Goal: Information Seeking & Learning: Find specific fact

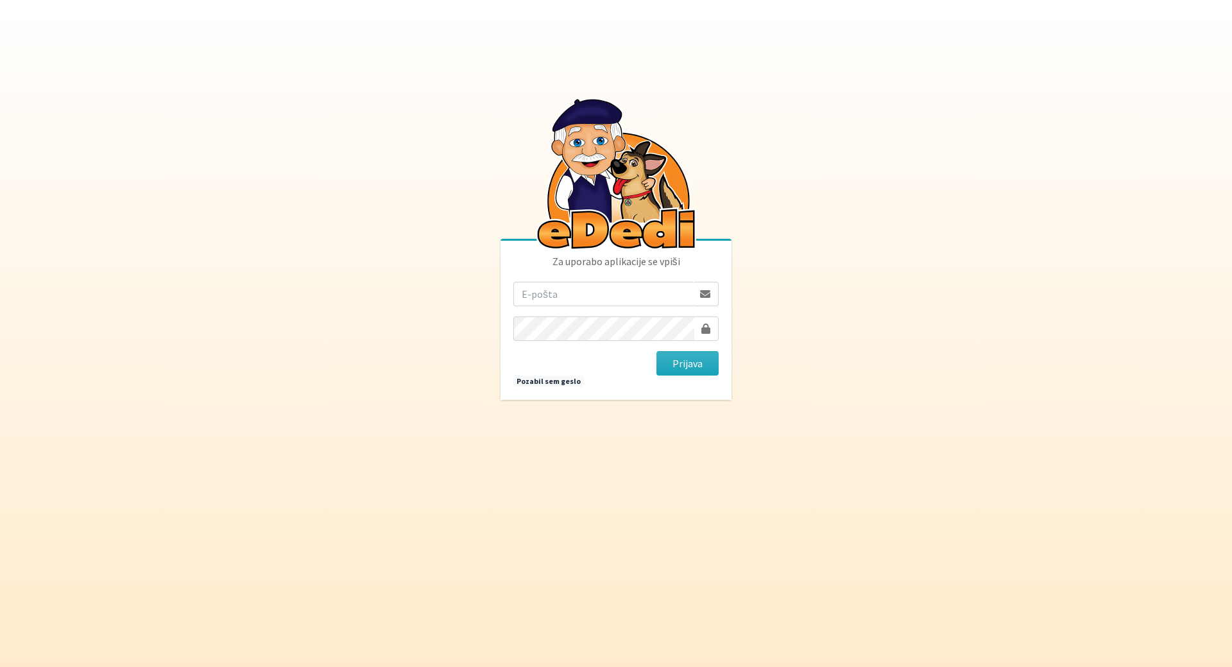
click at [562, 289] on input "email" at bounding box center [603, 294] width 180 height 24
drag, startPoint x: 598, startPoint y: 289, endPoint x: 1106, endPoint y: 291, distance: 508.3
click at [1040, 302] on body "Za uporabo aplikacije se vpiši mateja.nolimal@gmail.com Prijava Pozabil sem ges…" at bounding box center [616, 333] width 1232 height 667
type input "[EMAIL_ADDRESS][DOMAIN_NAME]"
click at [657, 351] on button "Prijava" at bounding box center [688, 363] width 62 height 24
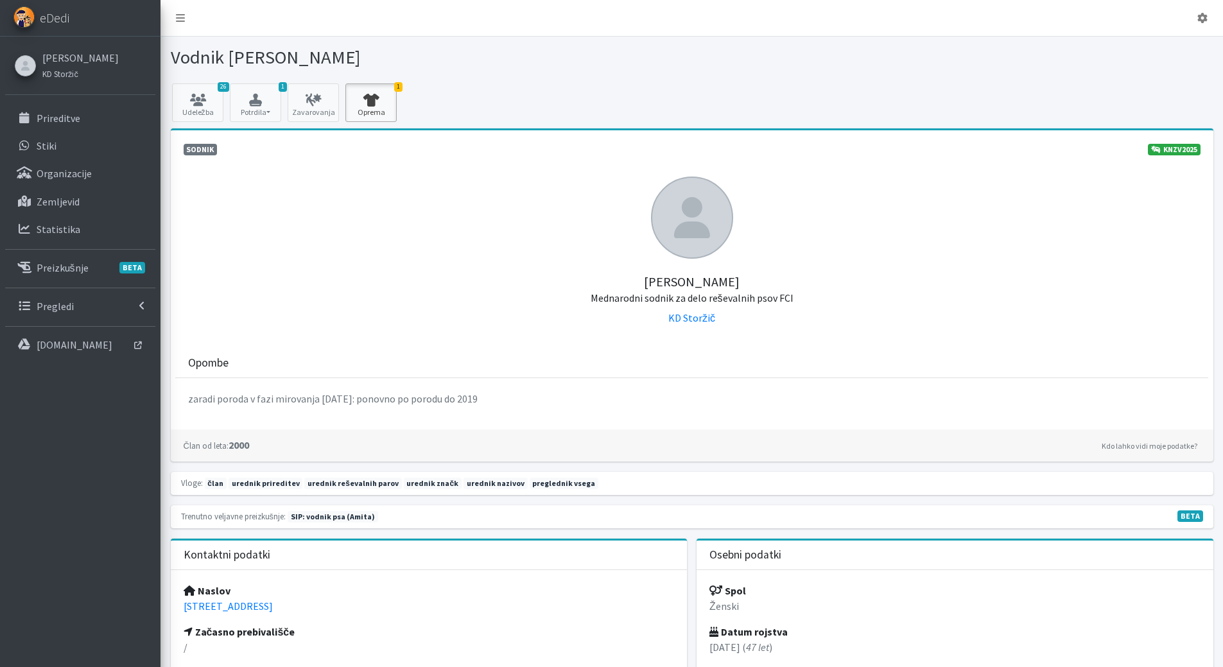
click at [354, 101] on icon at bounding box center [371, 100] width 44 height 13
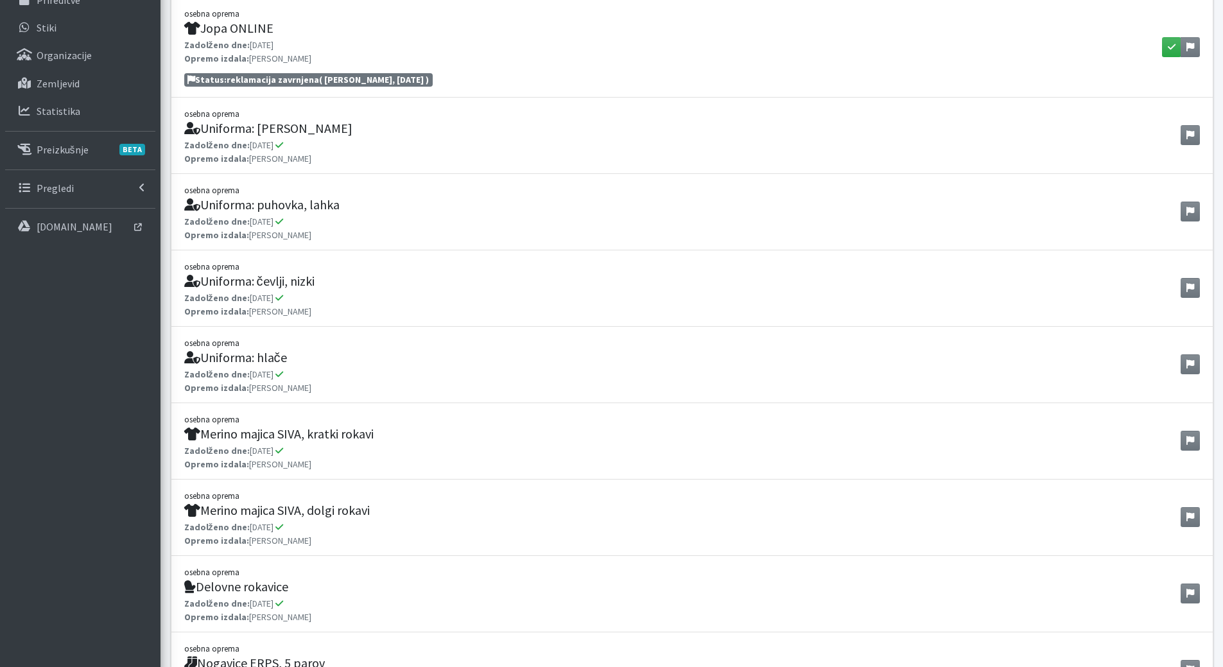
scroll to position [64, 0]
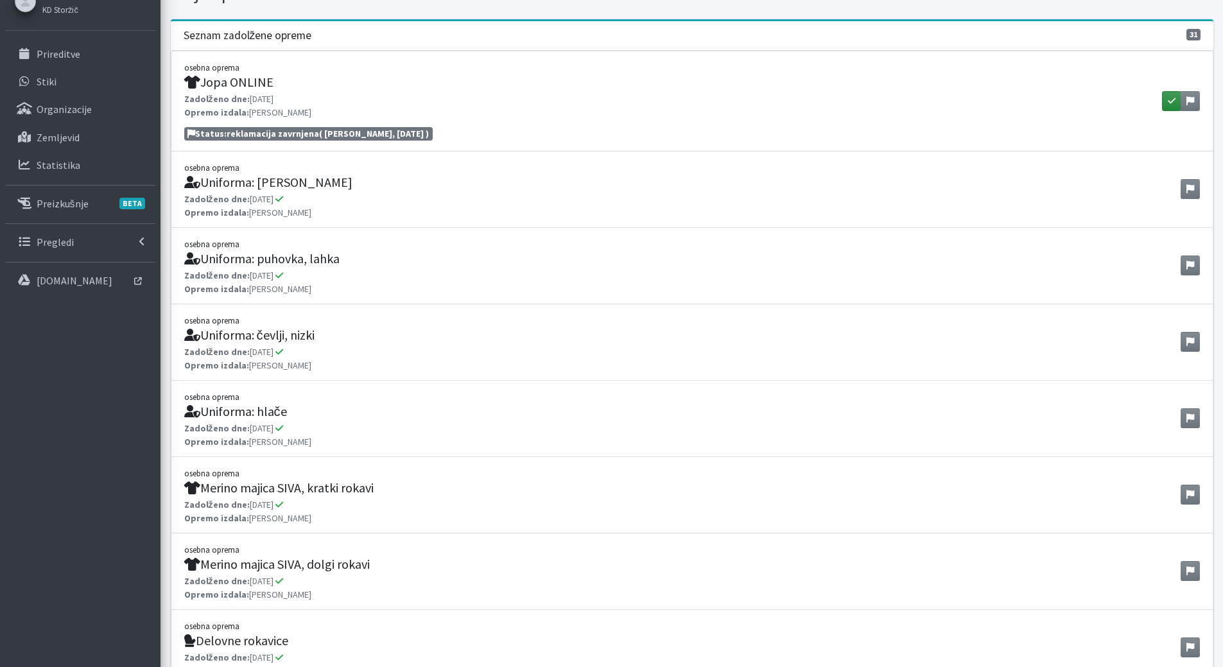
click at [1165, 98] on button "button" at bounding box center [1171, 101] width 19 height 20
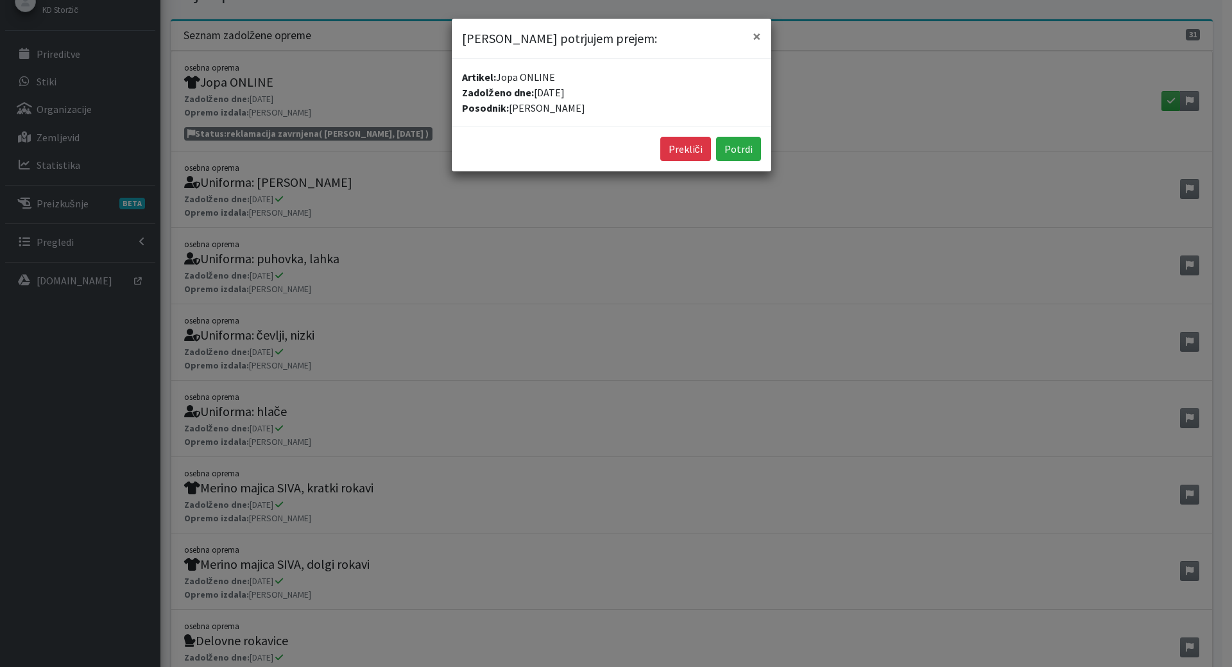
click at [1174, 103] on div "Mateja Nolimal potrjujem prejem: × Artikel: Jopa ONLINE Zadolženo dne: 16.09.20…" at bounding box center [616, 333] width 1232 height 667
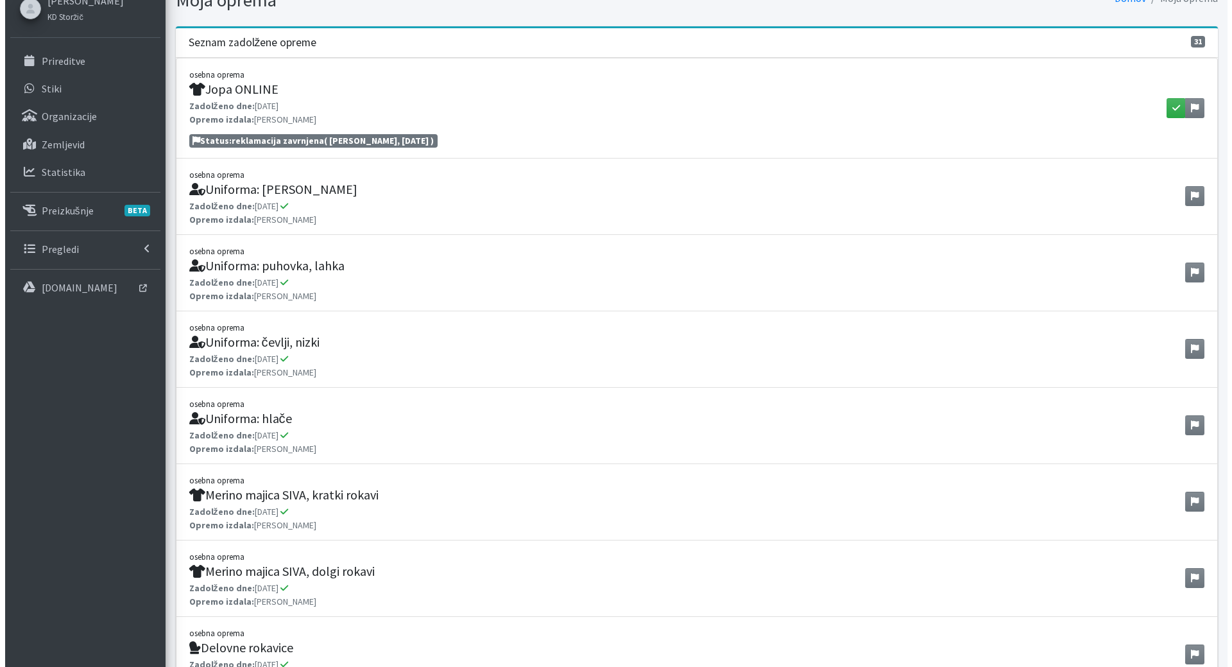
scroll to position [0, 0]
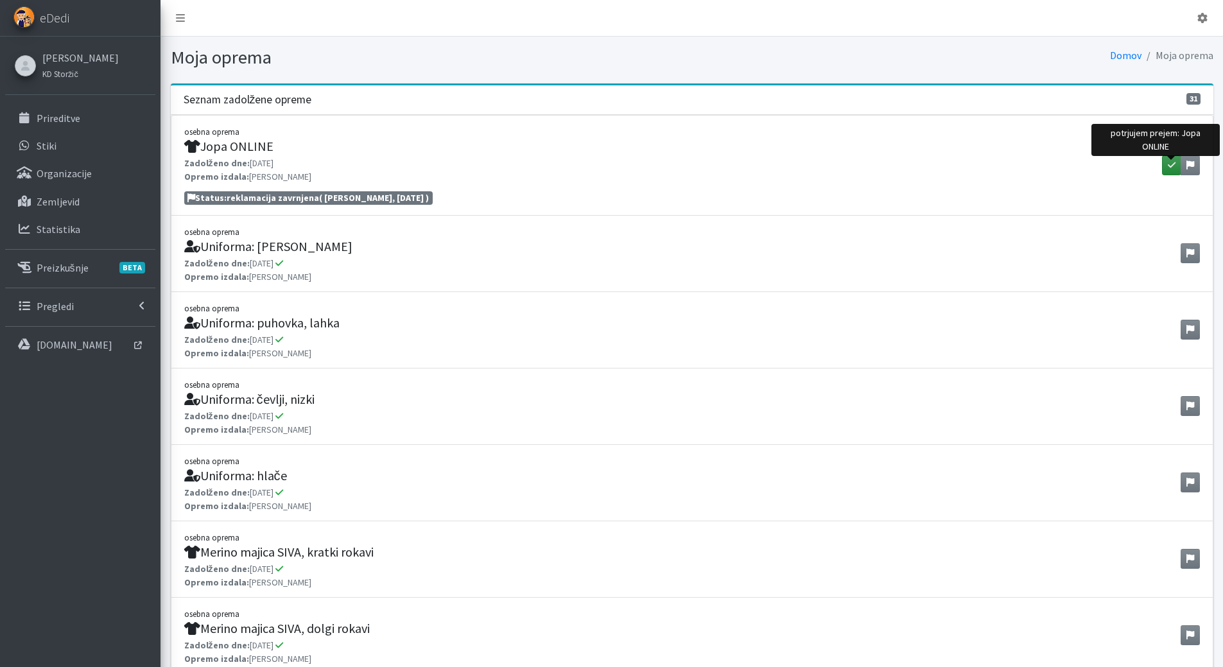
click at [1172, 166] on icon "button" at bounding box center [1171, 164] width 8 height 9
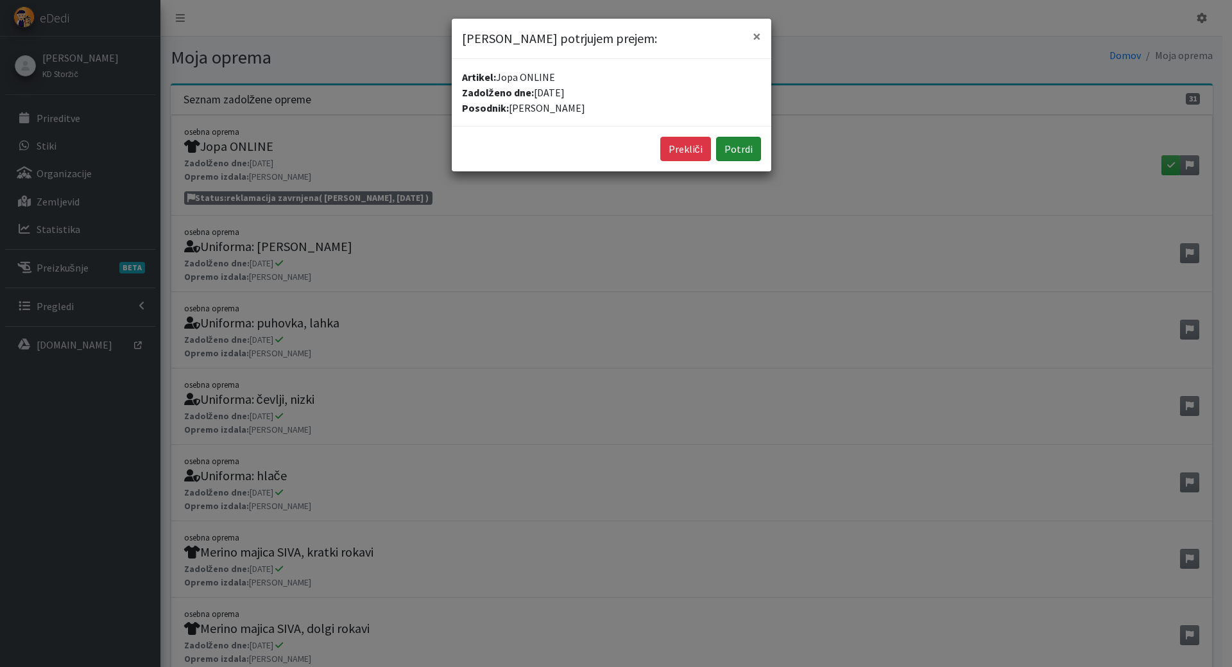
click at [736, 141] on button "Potrdi" at bounding box center [738, 149] width 45 height 24
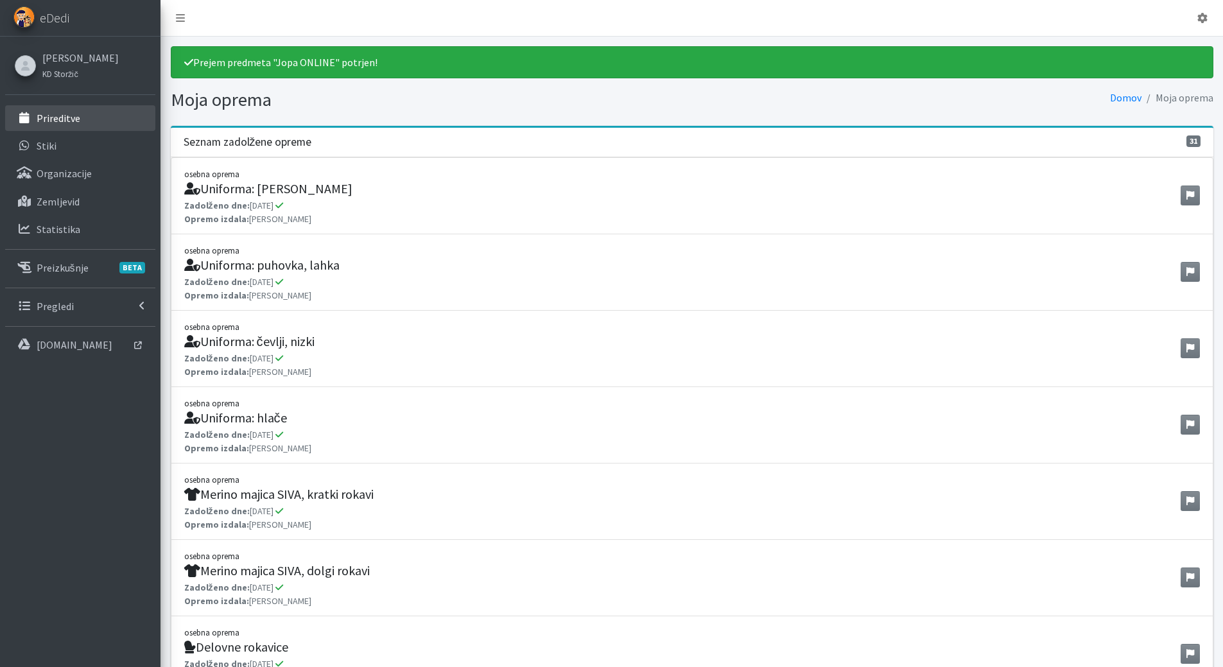
click at [87, 108] on link "Prireditve" at bounding box center [80, 118] width 150 height 26
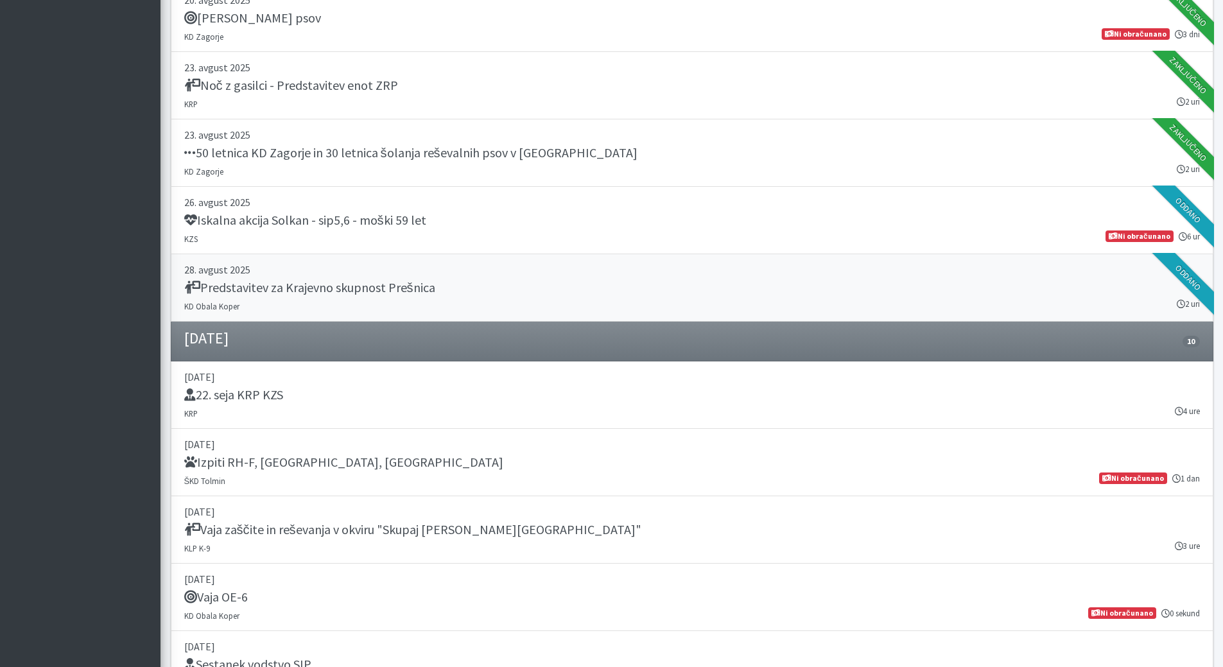
scroll to position [770, 0]
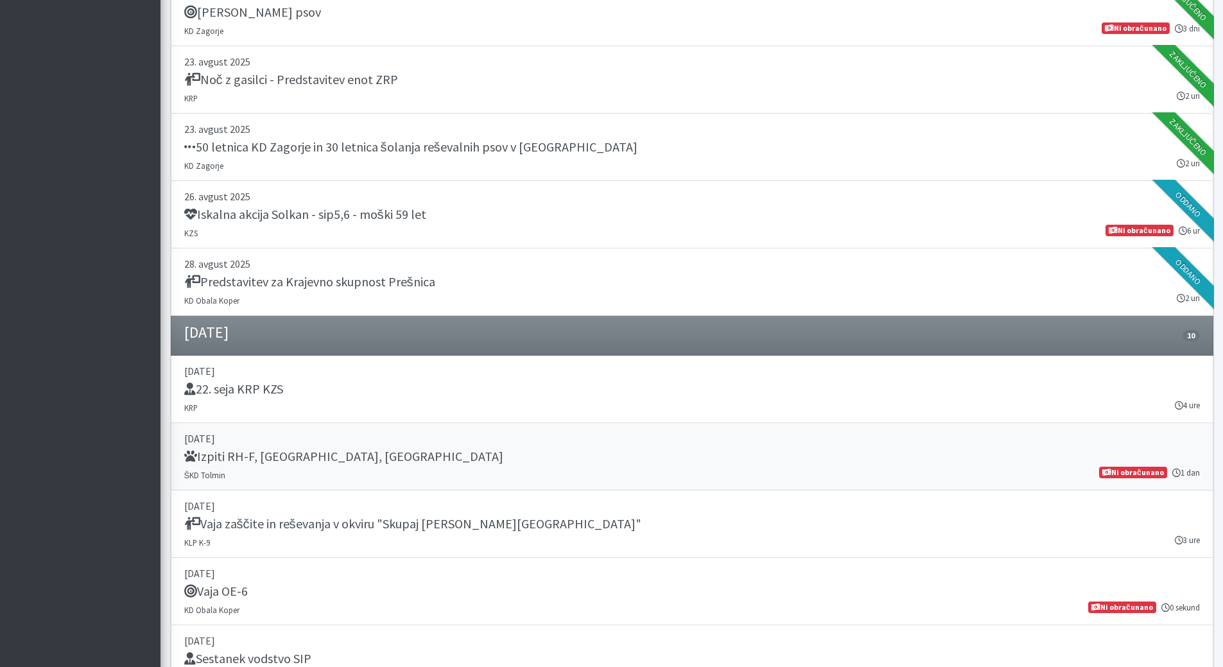
click at [252, 445] on p "06. september 2025" at bounding box center [691, 438] width 1015 height 15
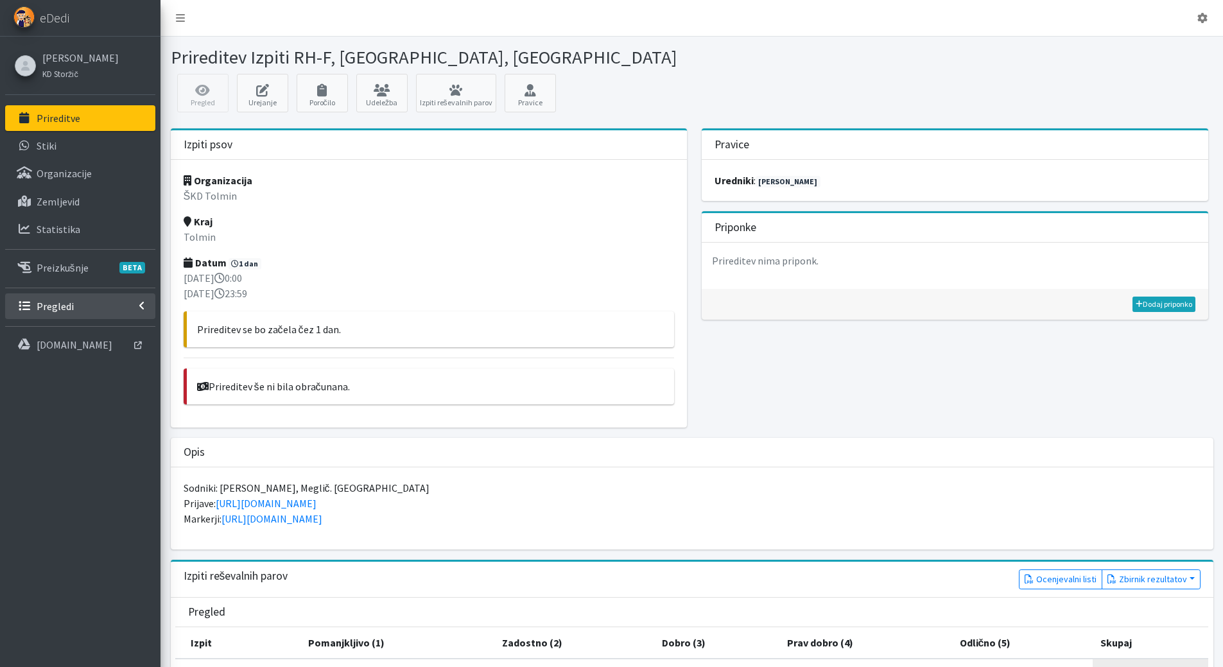
click at [68, 309] on p "Pregledi" at bounding box center [55, 306] width 37 height 13
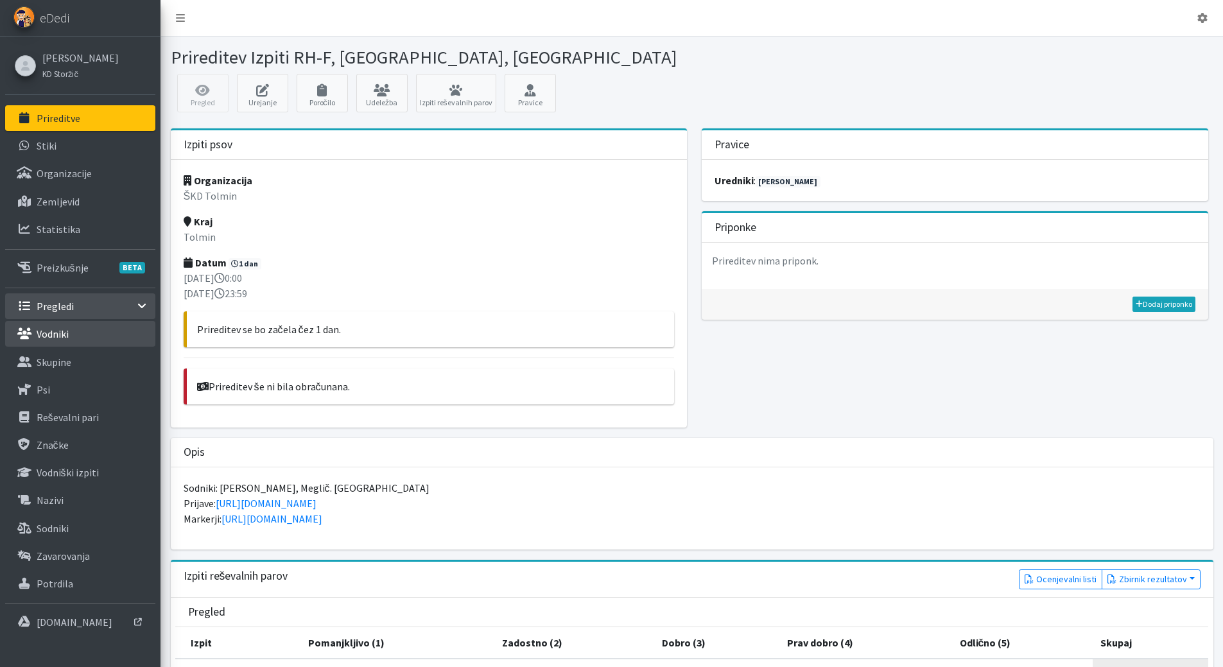
click at [55, 343] on link "Vodniki" at bounding box center [80, 334] width 150 height 26
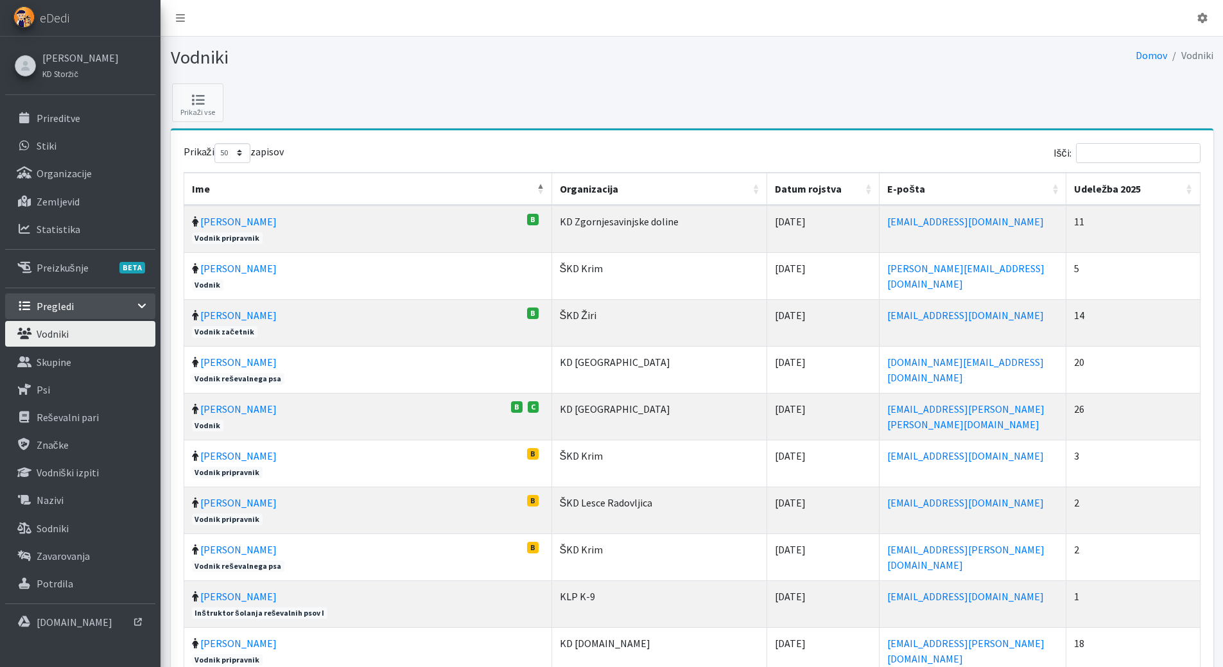
select select "50"
click at [1166, 148] on input "Išči:" at bounding box center [1138, 153] width 125 height 20
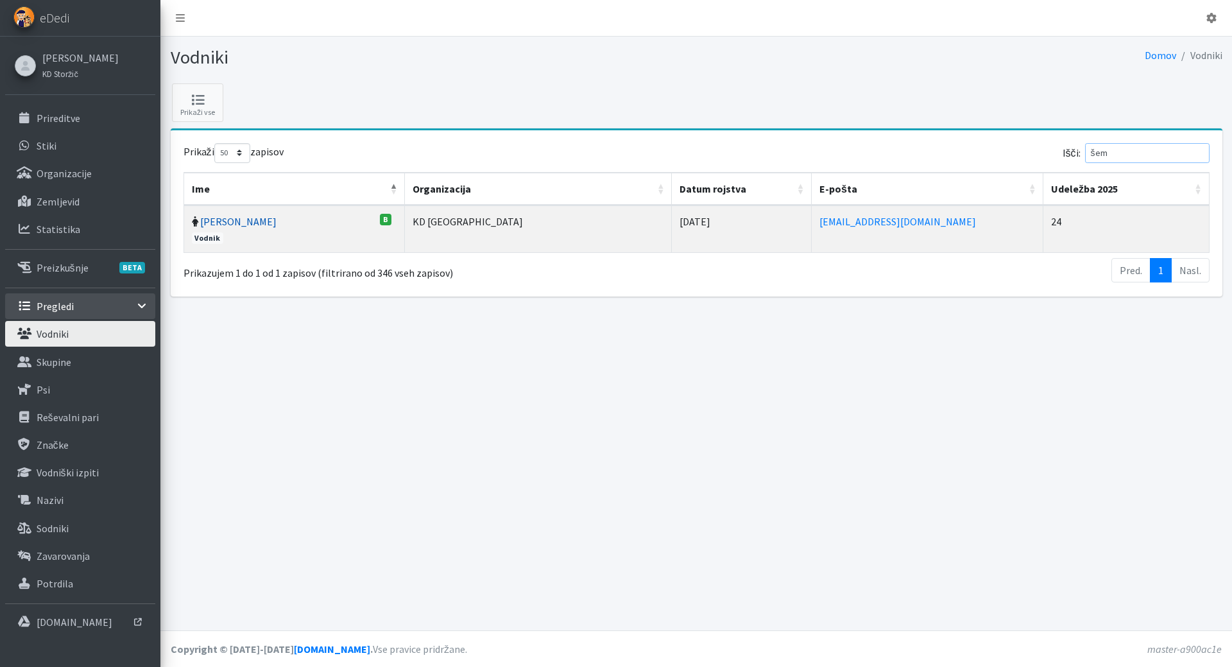
type input "šem"
click at [239, 221] on link "[PERSON_NAME]" at bounding box center [238, 221] width 76 height 13
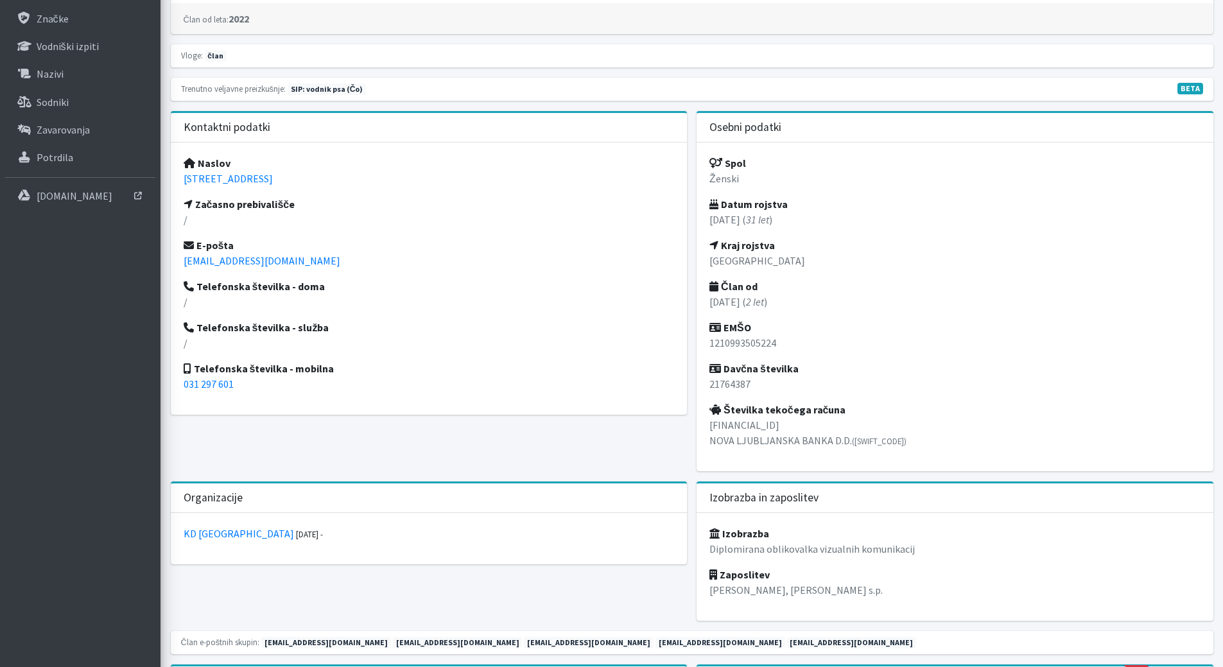
scroll to position [449, 0]
